Goal: Task Accomplishment & Management: Manage account settings

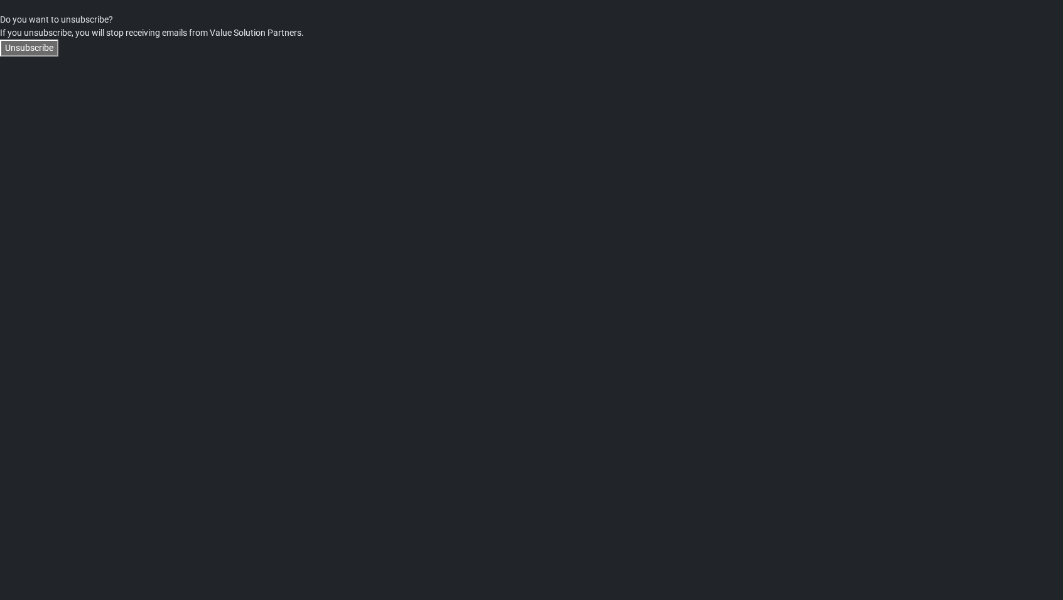
click at [44, 50] on button "Unsubscribe" at bounding box center [29, 48] width 58 height 17
click at [25, 46] on button "Unsubscribe" at bounding box center [29, 48] width 58 height 17
